Goal: Find specific page/section: Locate a particular part of the current website

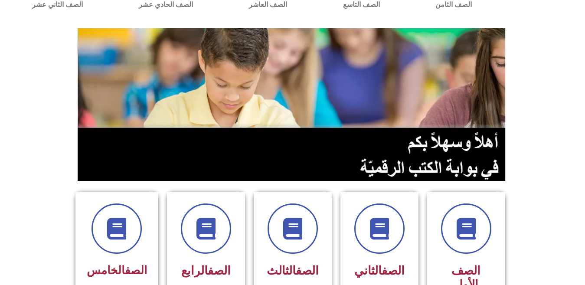
scroll to position [65, 0]
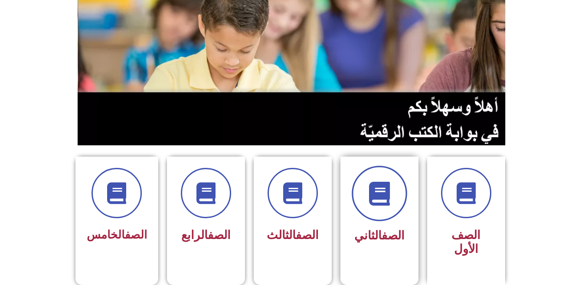
click at [381, 213] on span at bounding box center [380, 194] width 56 height 56
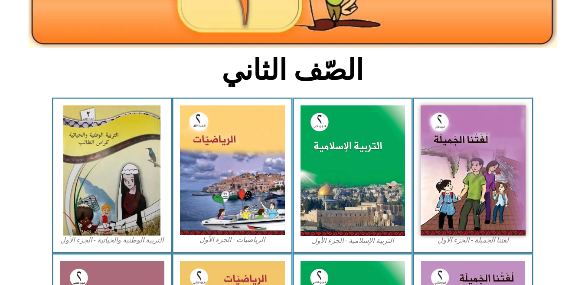
scroll to position [175, 0]
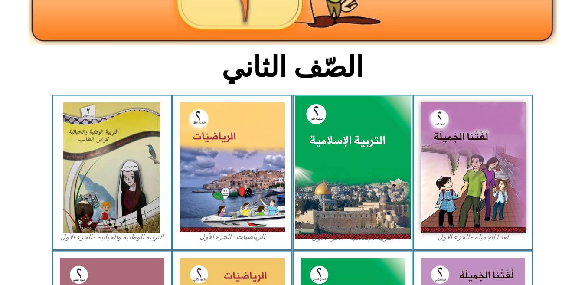
click at [369, 144] on img at bounding box center [352, 168] width 115 height 144
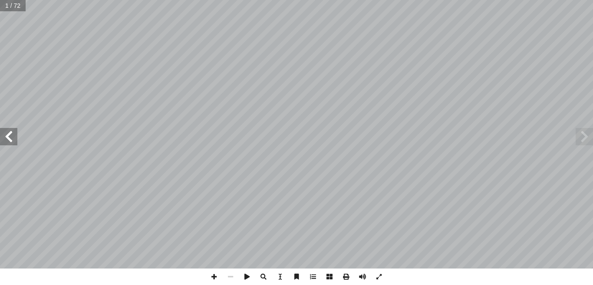
click at [13, 144] on span at bounding box center [8, 136] width 17 height 17
